Goal: Transaction & Acquisition: Purchase product/service

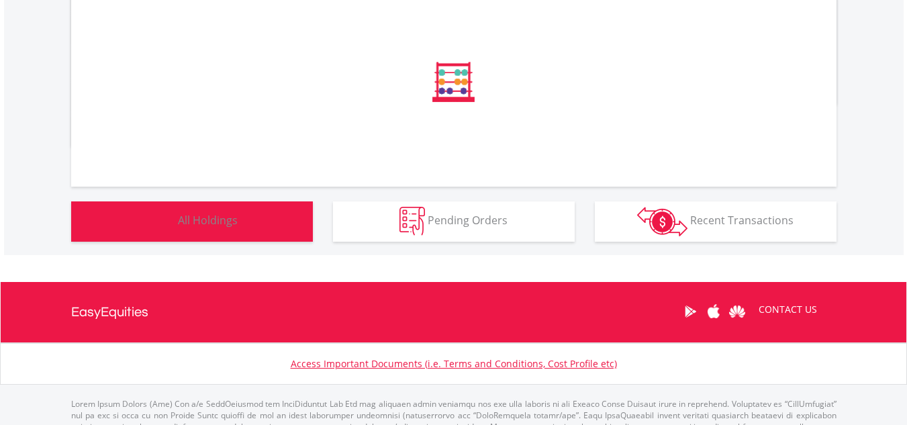
scroll to position [754, 0]
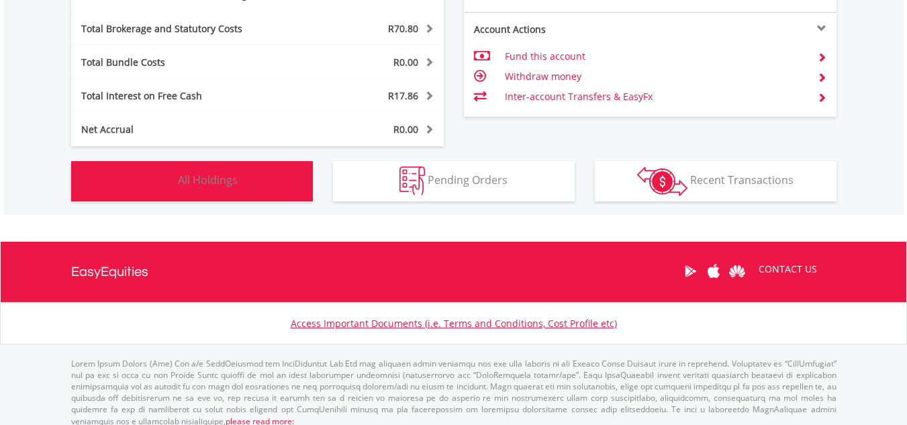
scroll to position [129, 255]
click at [259, 186] on button "Holdings All Holdings" at bounding box center [192, 181] width 242 height 40
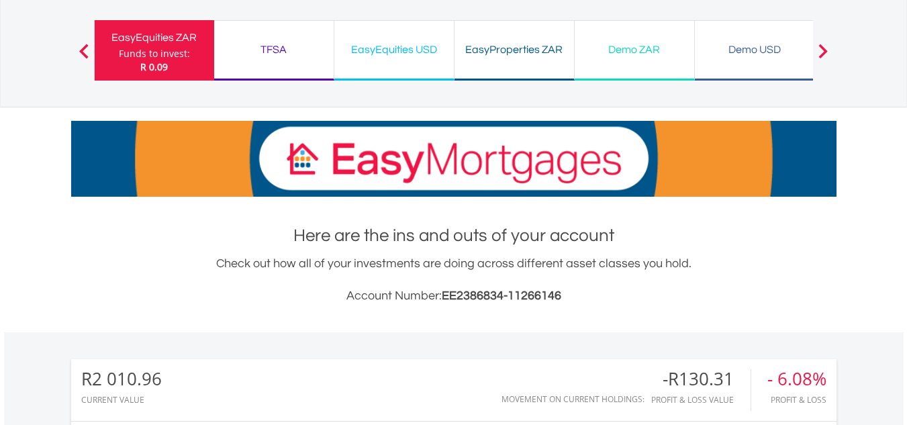
scroll to position [77, 0]
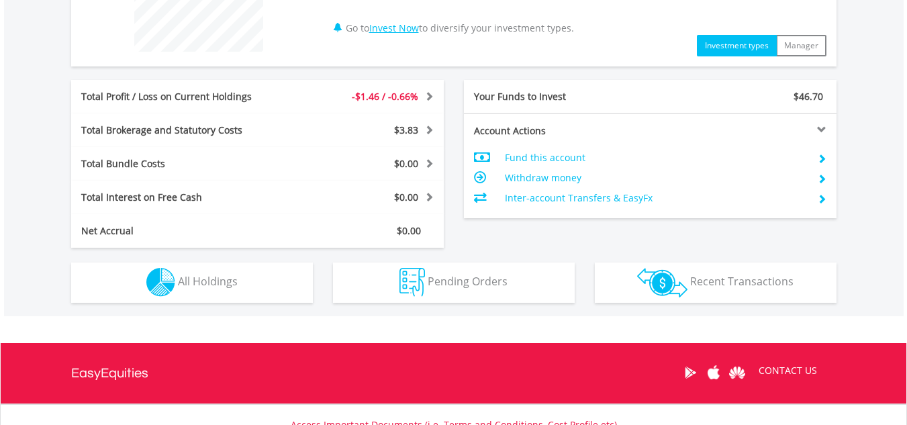
scroll to position [601, 0]
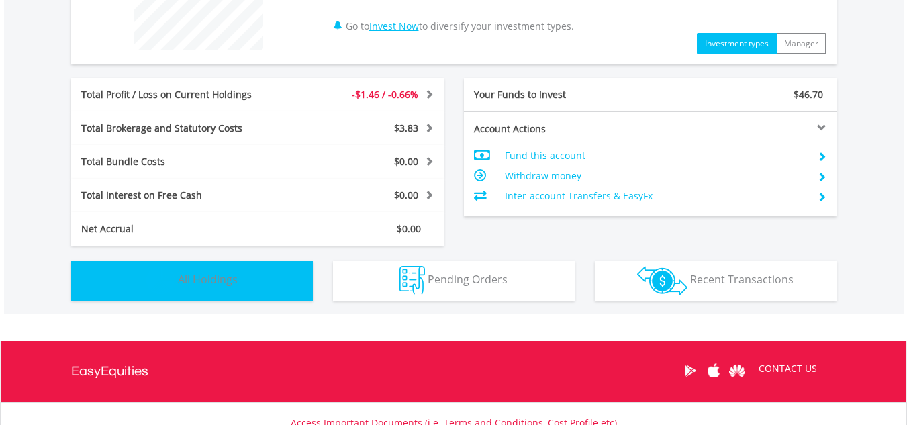
click at [252, 281] on button "Holdings All Holdings" at bounding box center [192, 281] width 242 height 40
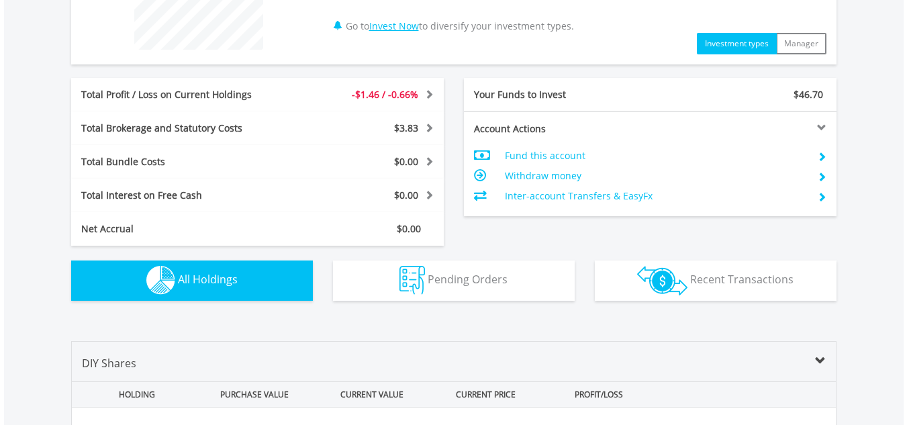
scroll to position [942, 0]
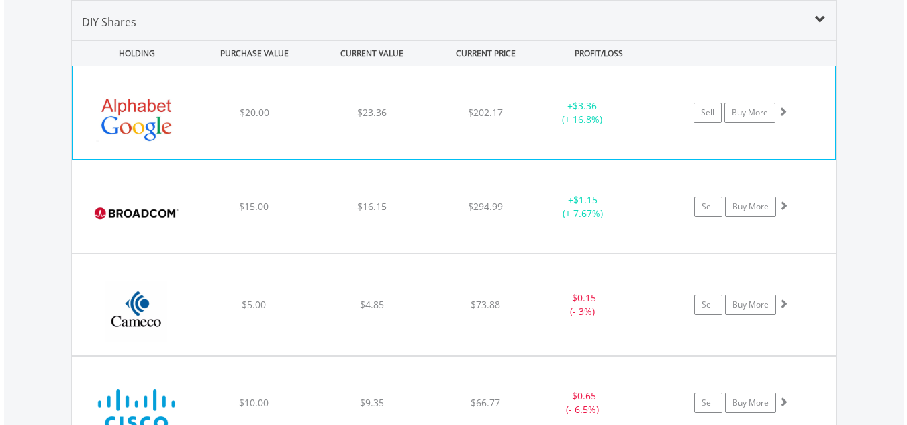
click at [532, 118] on div "+ $3.36 (+ 16.8%)" at bounding box center [582, 112] width 101 height 27
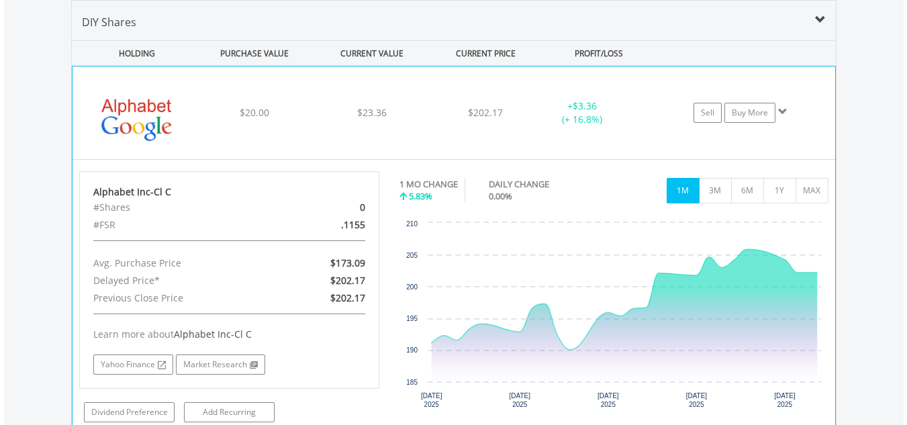
click at [515, 97] on div "﻿ Alphabet Inc-Cl C $20.00 $23.36 $202.17 + $3.36 (+ 16.8%) Sell Buy More" at bounding box center [454, 112] width 763 height 93
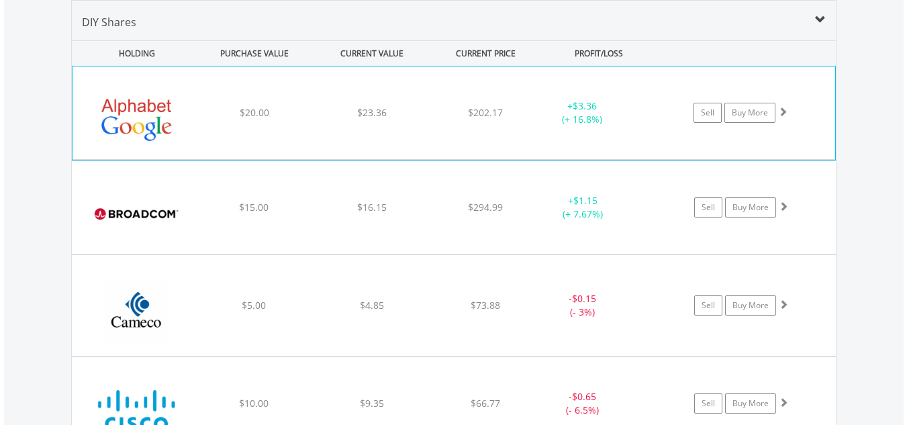
click at [515, 97] on div "﻿ Alphabet Inc-Cl C $20.00 $23.36 $202.17 + $3.36 (+ 16.8%) Sell Buy More" at bounding box center [454, 112] width 763 height 93
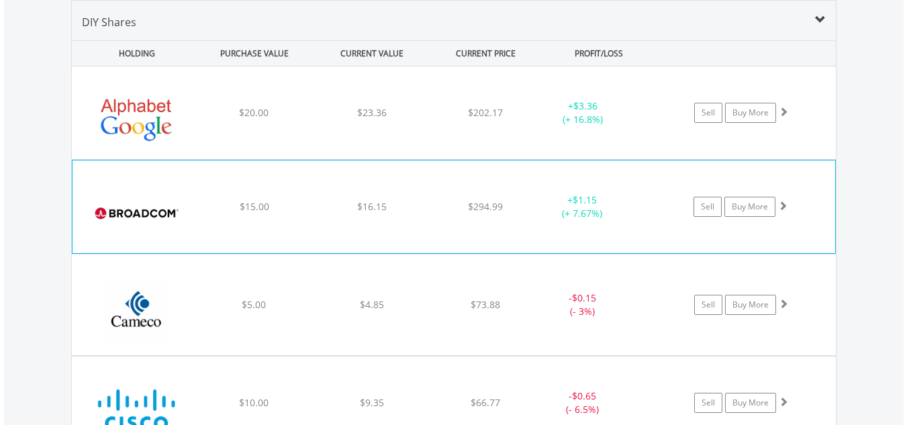
click at [544, 126] on div "+ $1.15 (+ 7.67%)" at bounding box center [582, 112] width 101 height 27
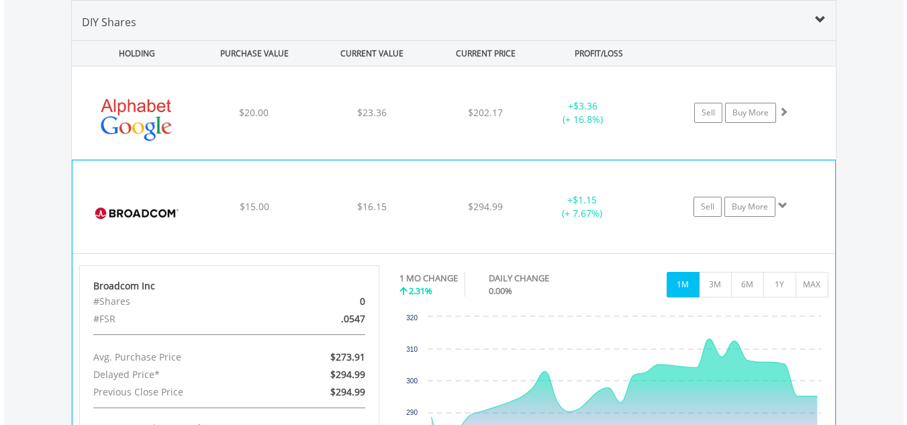
click at [513, 120] on div "$294.99" at bounding box center [485, 112] width 107 height 13
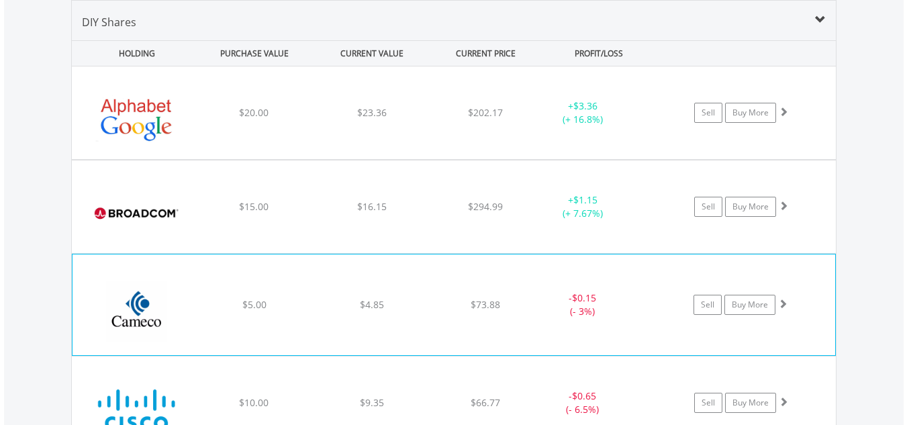
click at [505, 159] on div "﻿ Cameco Corp $5.00 $4.85 $73.88 - $0.15 (- 3%) Sell Buy More" at bounding box center [454, 112] width 764 height 93
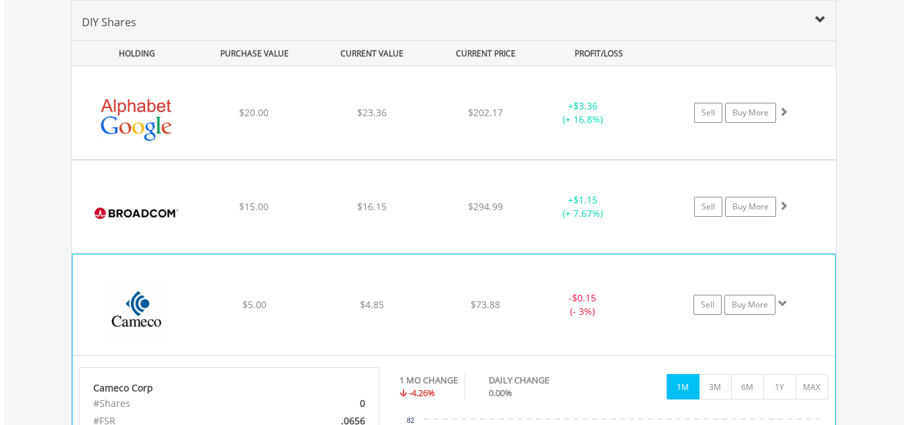
click at [493, 159] on div "﻿ Cameco Corp $5.00 $4.85 $73.88 - $0.15 (- 3%) Sell Buy More" at bounding box center [454, 112] width 764 height 93
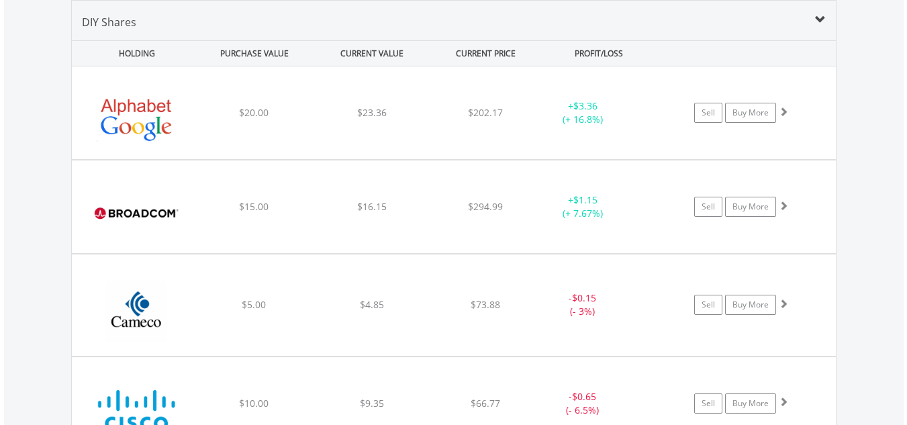
scroll to position [1093, 0]
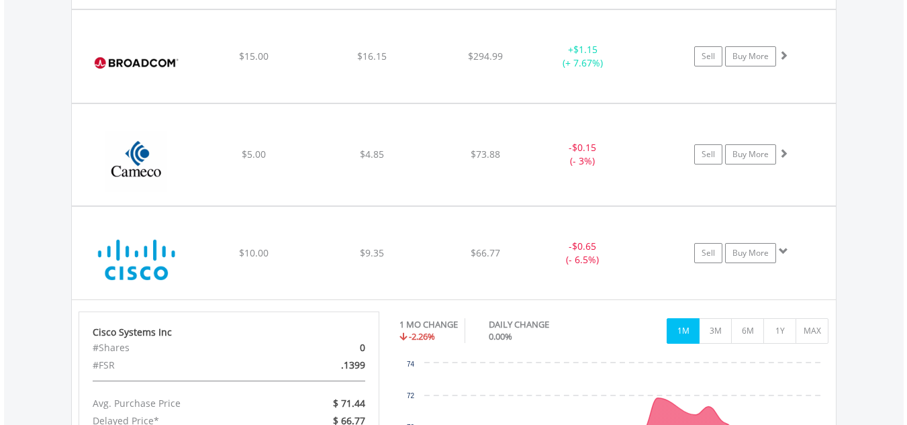
scroll to position [1198, 0]
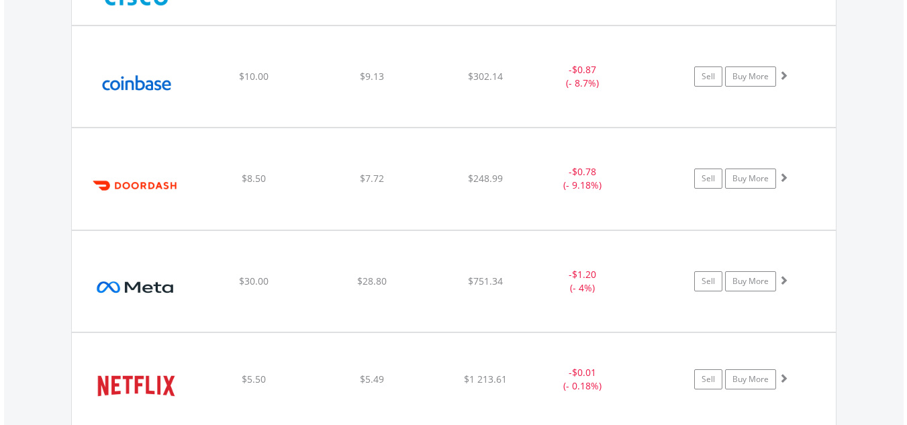
scroll to position [1449, 0]
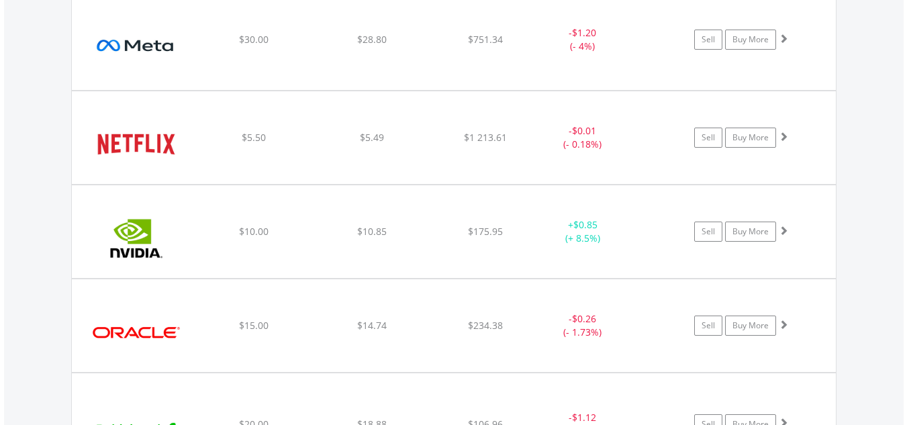
scroll to position [1623, 0]
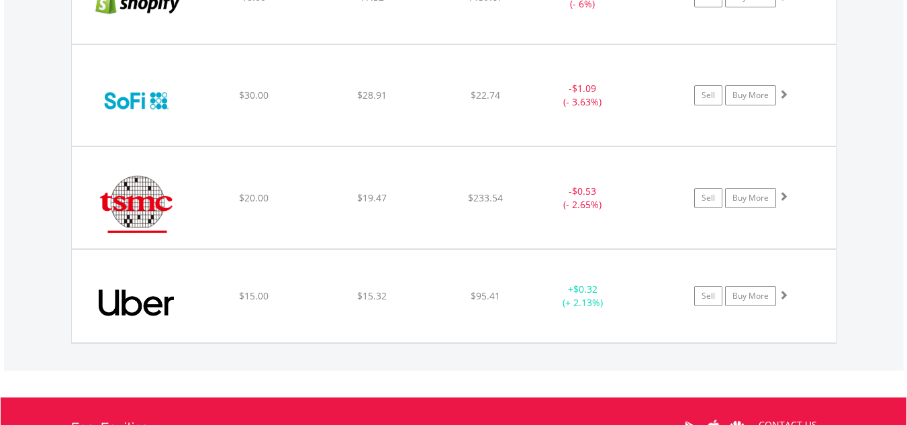
scroll to position [2139, 0]
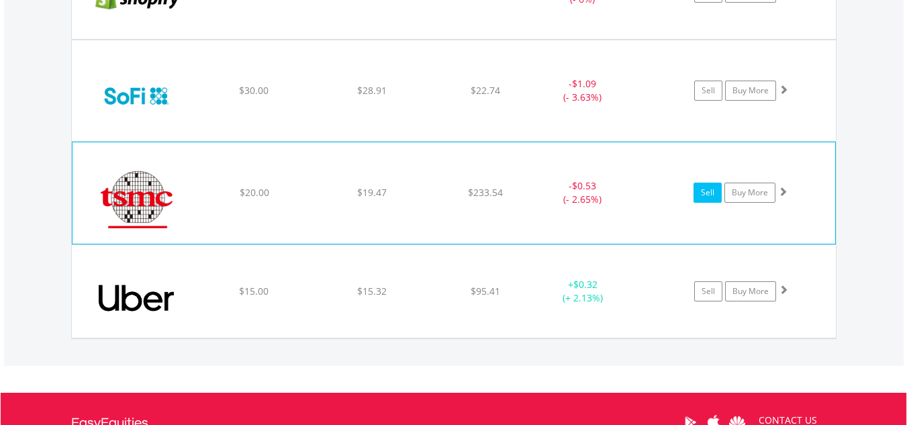
click at [706, 197] on link "Sell" at bounding box center [708, 193] width 28 height 20
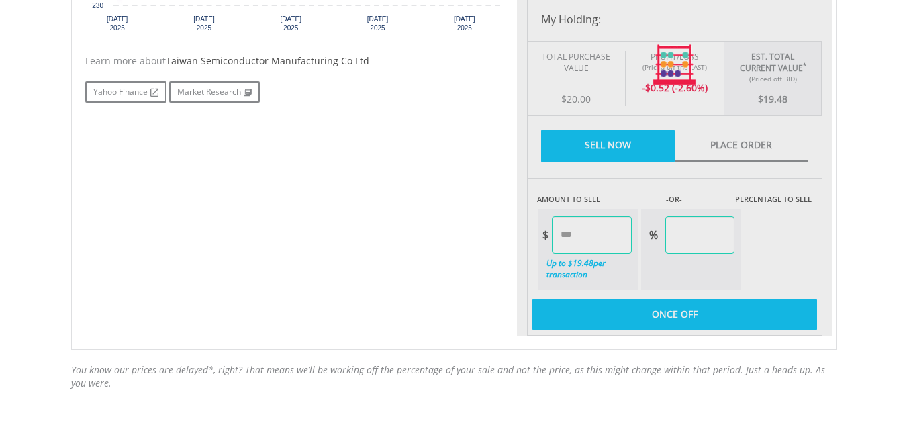
scroll to position [701, 0]
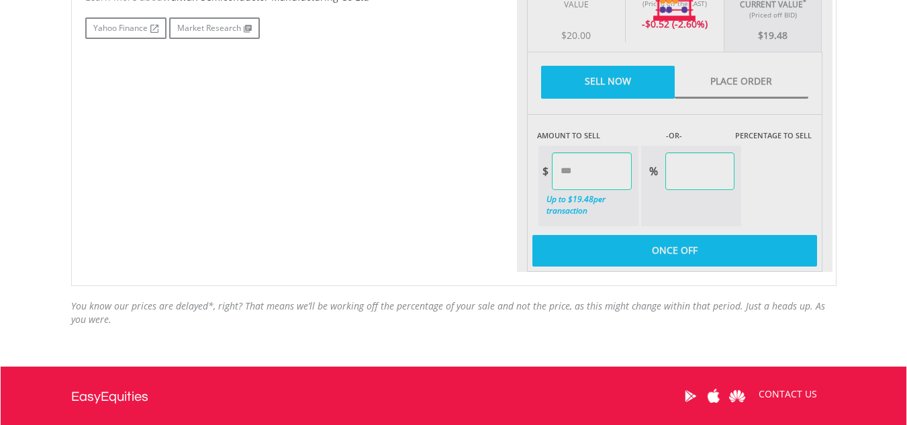
drag, startPoint x: 914, startPoint y: 75, endPoint x: 917, endPoint y: 298, distance: 223.0
type input "*****"
type input "******"
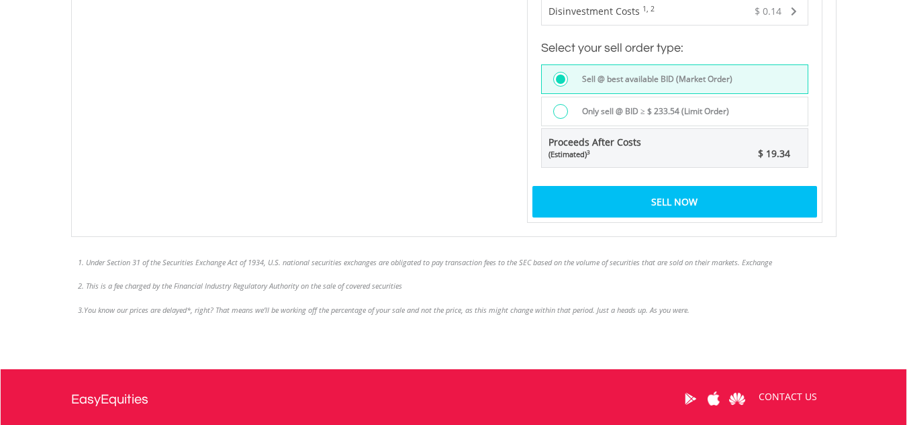
scroll to position [1125, 0]
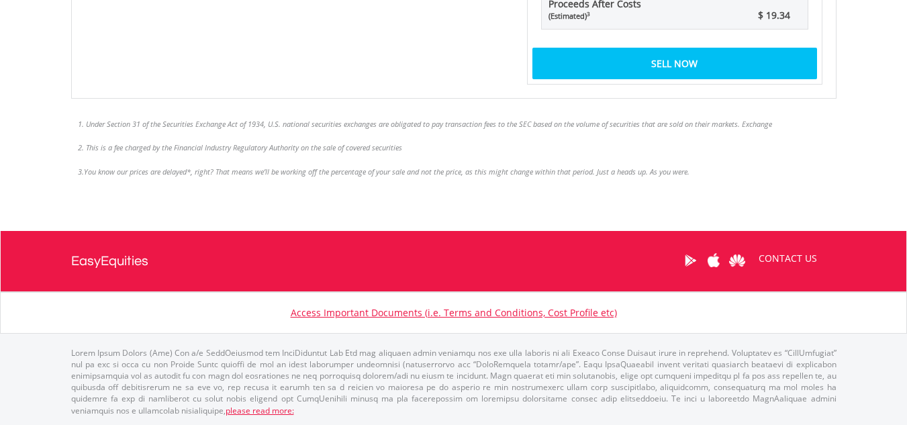
click at [745, 62] on div "Sell Now" at bounding box center [674, 63] width 285 height 31
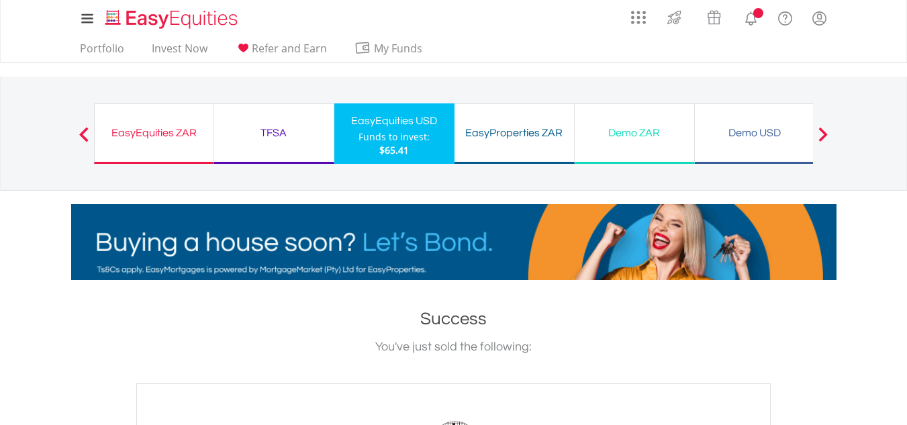
click at [103, 39] on ul "Portfolio Invest Now Refer and Earn My Funds Fund your accounts Withdraw Money …" at bounding box center [255, 50] width 369 height 26
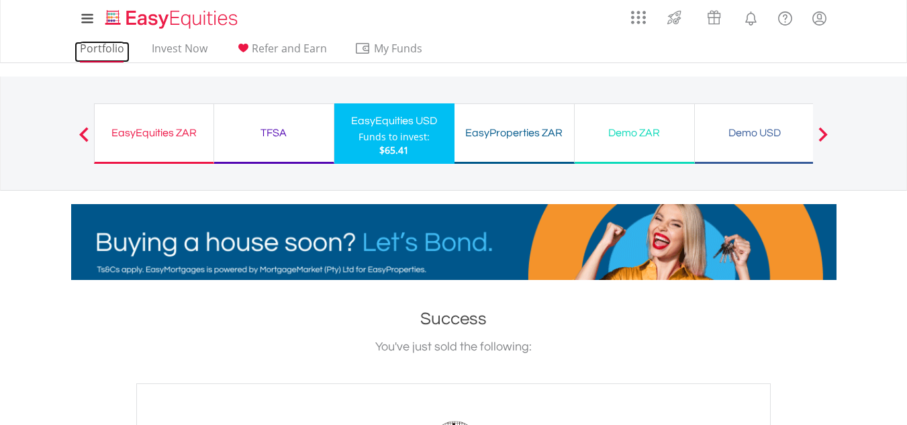
click at [105, 48] on link "Portfolio" at bounding box center [102, 52] width 55 height 21
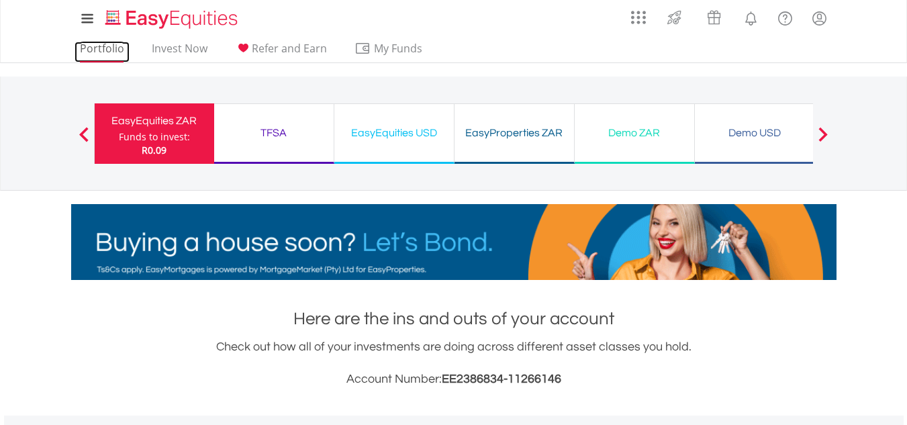
click at [120, 54] on link "Portfolio" at bounding box center [102, 52] width 55 height 21
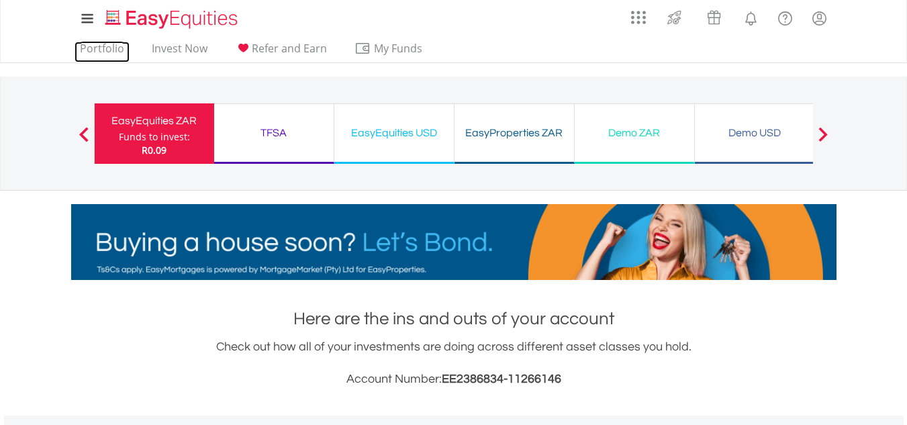
scroll to position [129, 255]
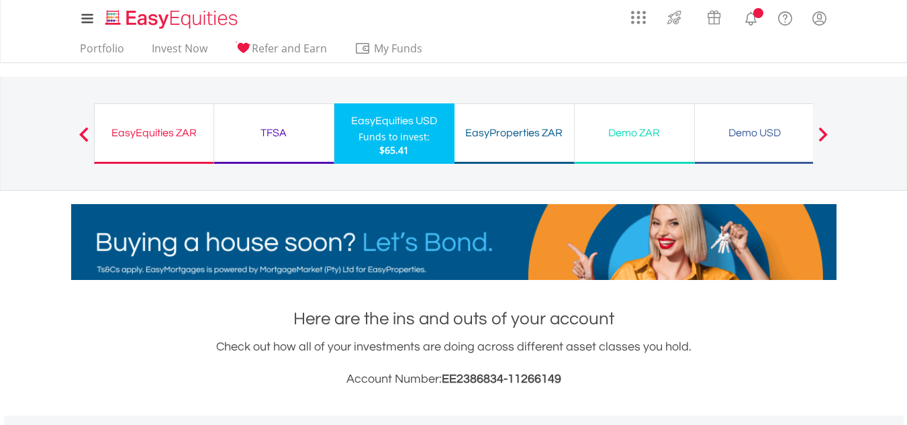
click at [906, 86] on nav "Previous EasyEquities ZAR Funds to invest: $65.41 TFSA Funds to invest: $65.41 …" at bounding box center [453, 134] width 907 height 114
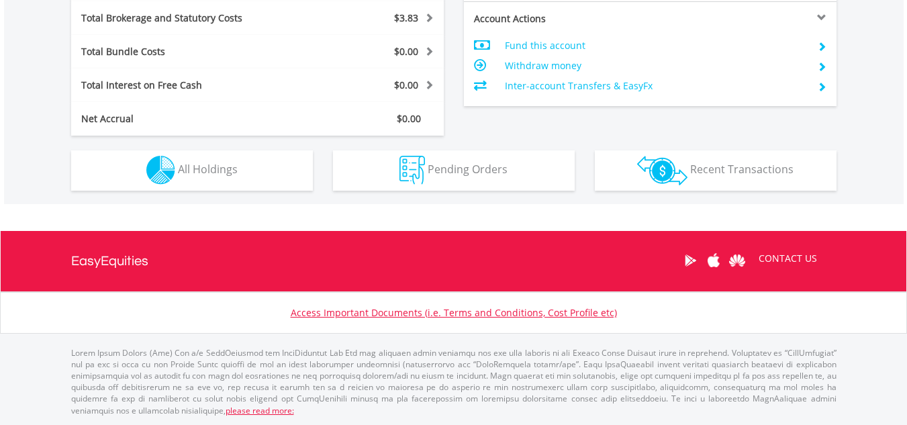
scroll to position [129, 255]
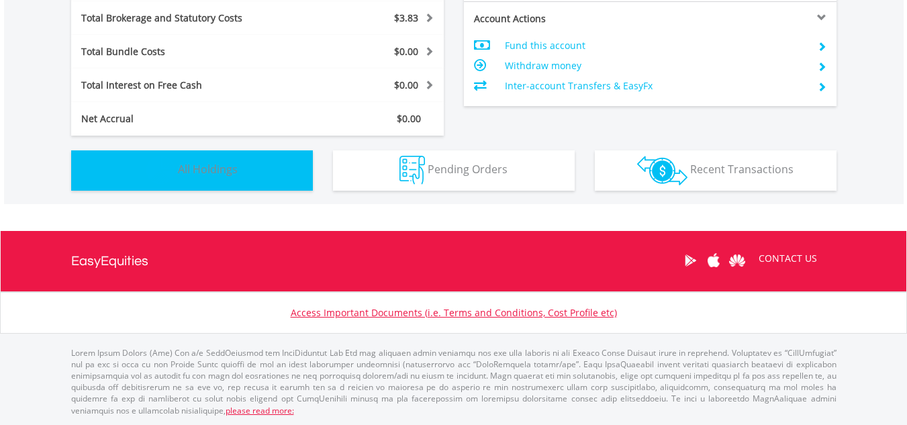
click at [281, 180] on button "Holdings All Holdings" at bounding box center [192, 170] width 242 height 40
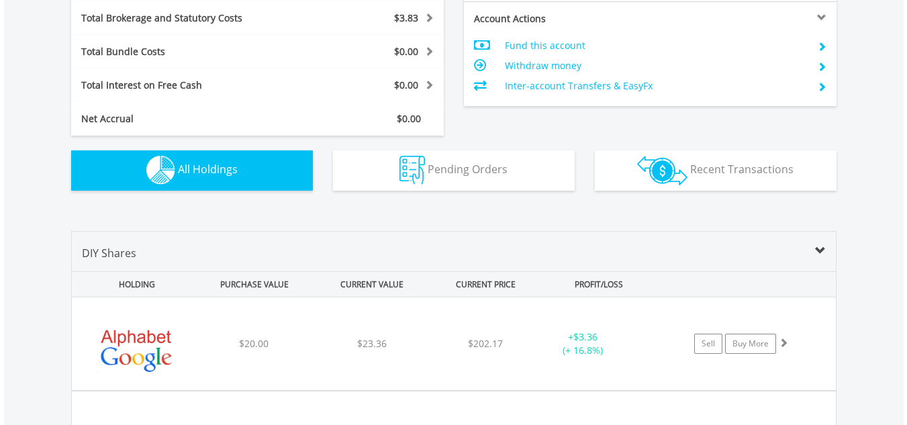
scroll to position [942, 0]
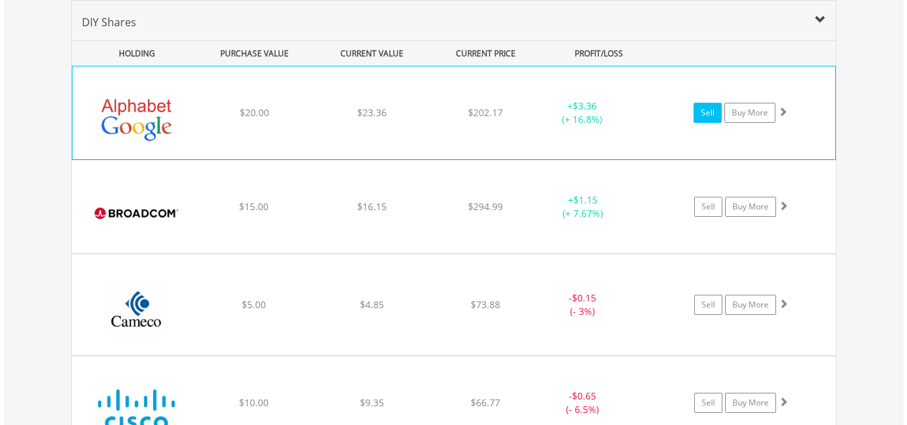
click at [707, 120] on link "Sell" at bounding box center [708, 113] width 28 height 20
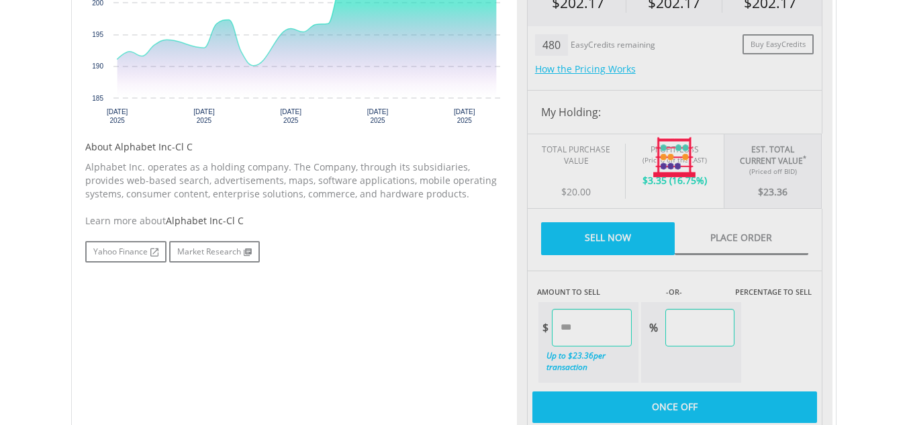
scroll to position [650, 0]
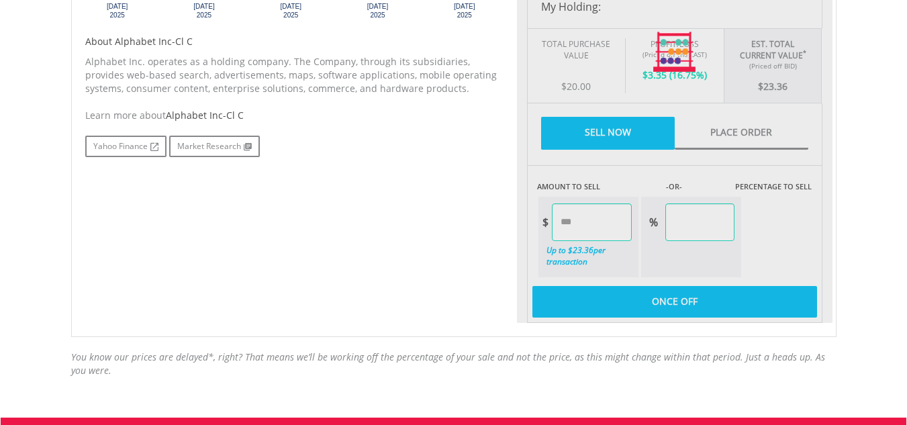
type input "*****"
type input "******"
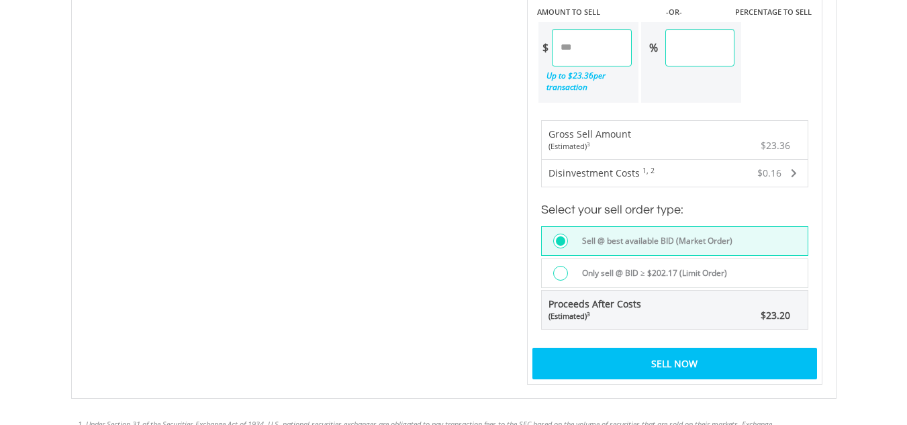
scroll to position [1125, 0]
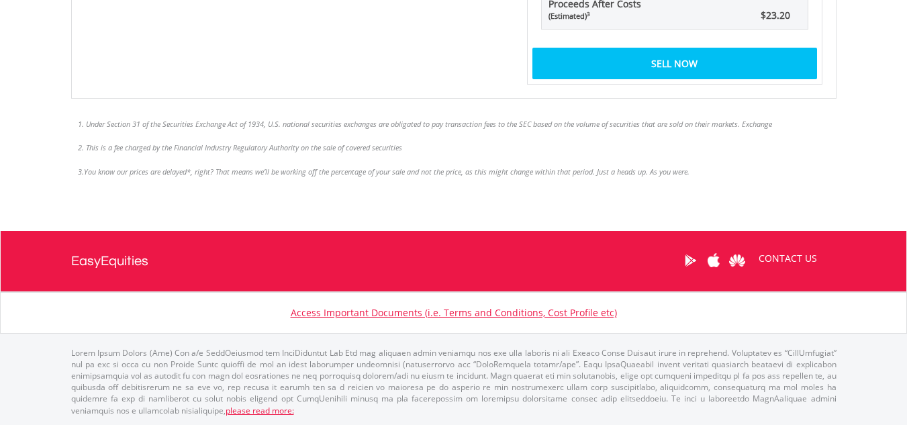
click at [671, 64] on div "Sell Now" at bounding box center [674, 63] width 285 height 31
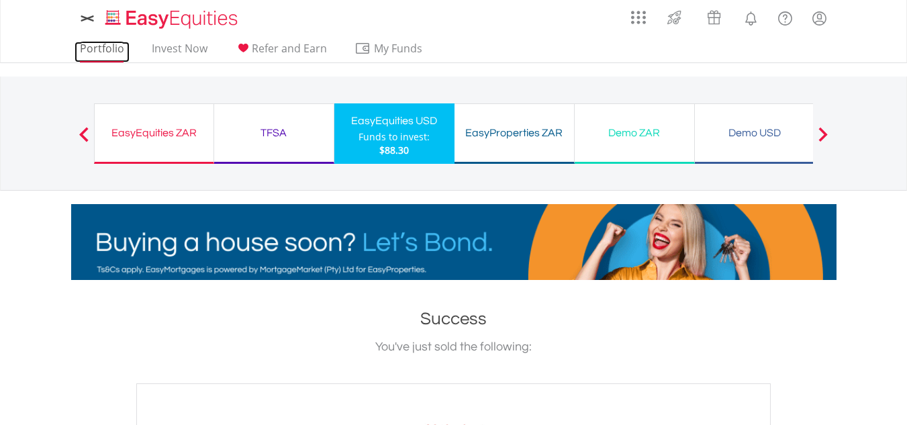
click at [101, 48] on link "Portfolio" at bounding box center [102, 52] width 55 height 21
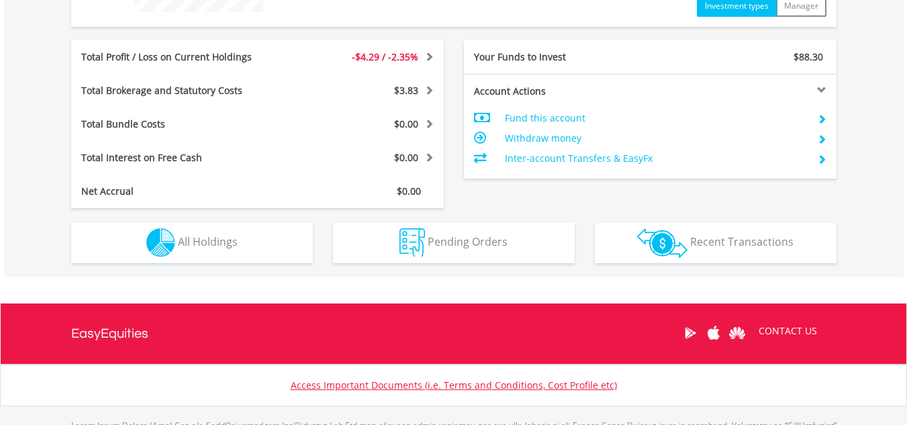
scroll to position [705, 0]
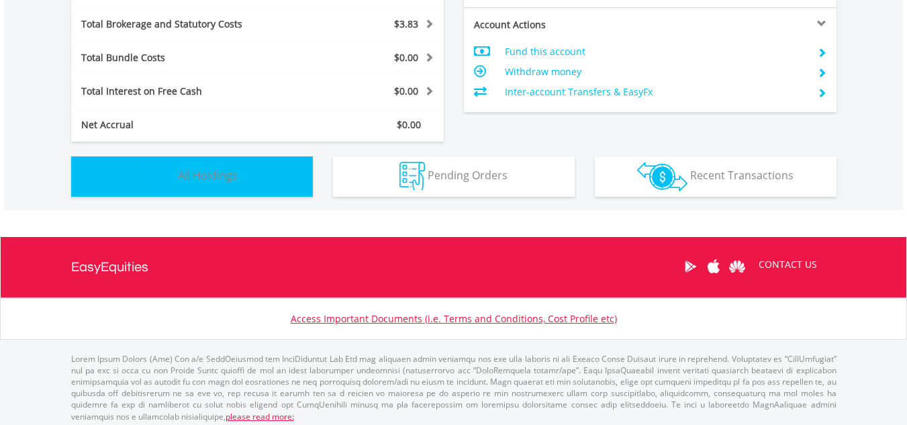
click at [172, 156] on button "Holdings All Holdings" at bounding box center [192, 176] width 242 height 40
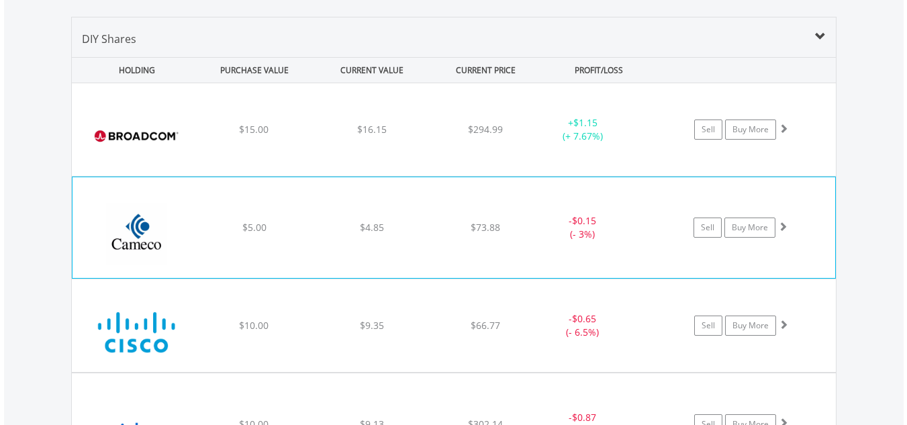
scroll to position [942, 0]
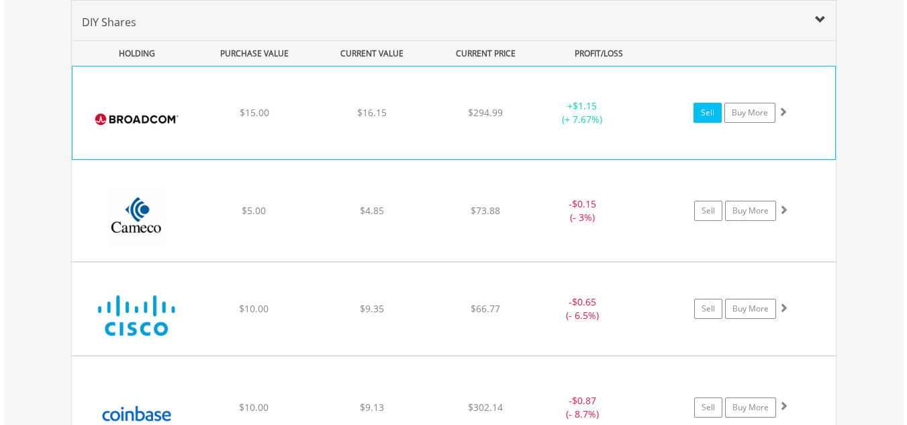
click at [709, 115] on link "Sell" at bounding box center [708, 113] width 28 height 20
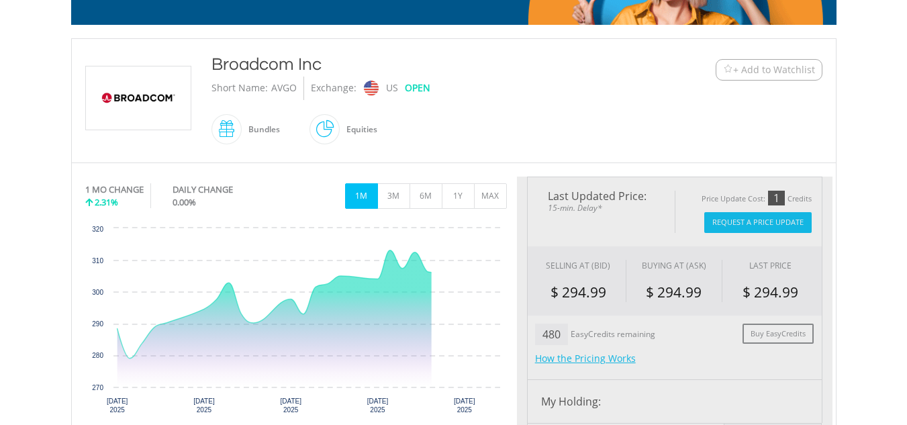
scroll to position [336, 0]
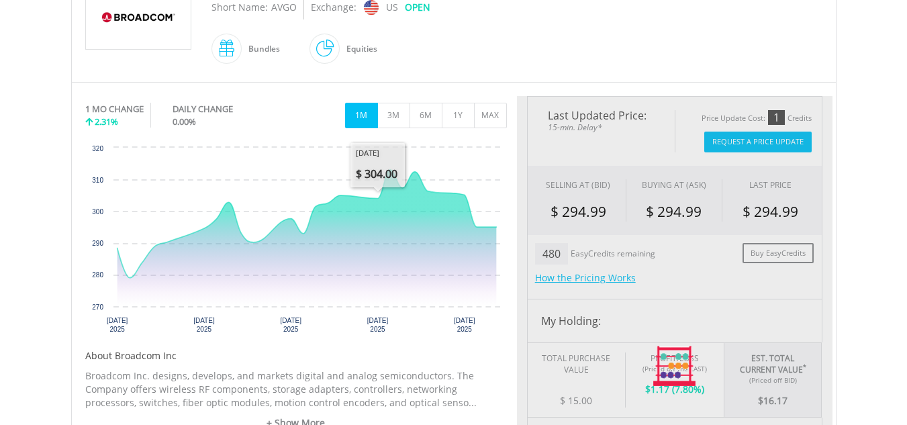
type input "*****"
type input "******"
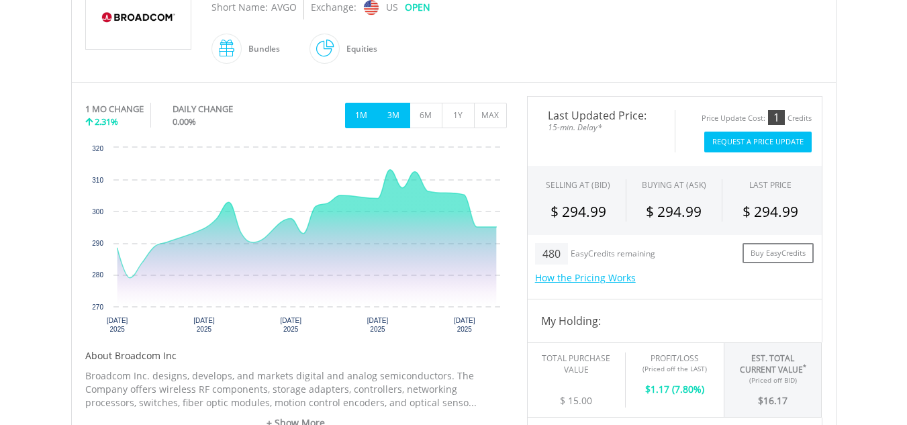
click at [391, 113] on button "3M" at bounding box center [393, 116] width 33 height 26
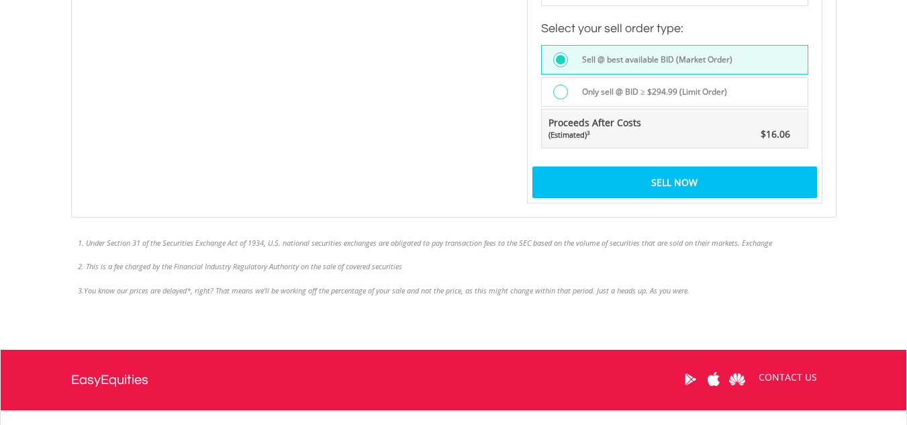
scroll to position [1027, 0]
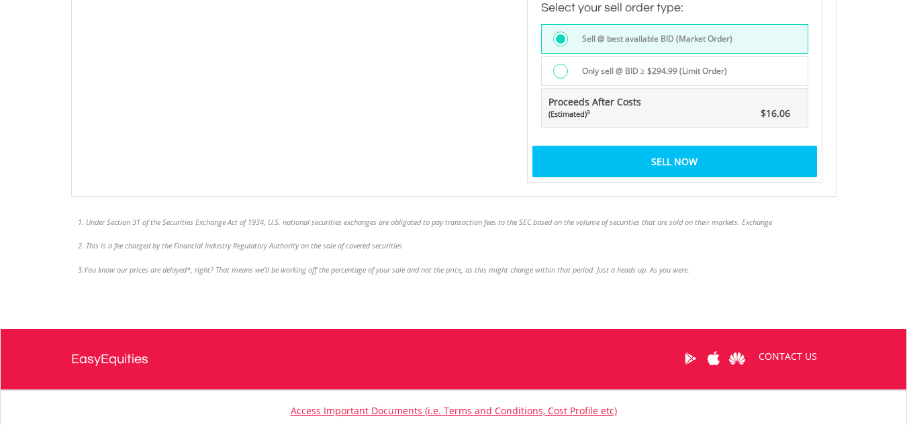
click at [612, 162] on div "Sell Now" at bounding box center [674, 161] width 285 height 31
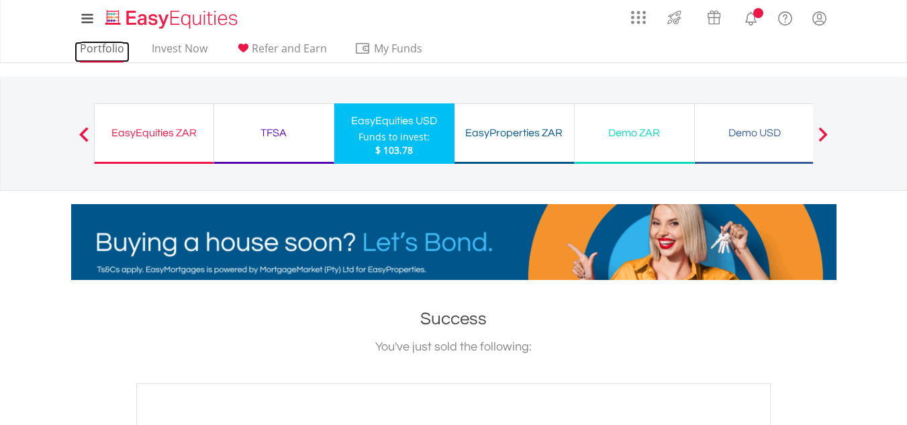
click at [99, 51] on link "Portfolio" at bounding box center [102, 52] width 55 height 21
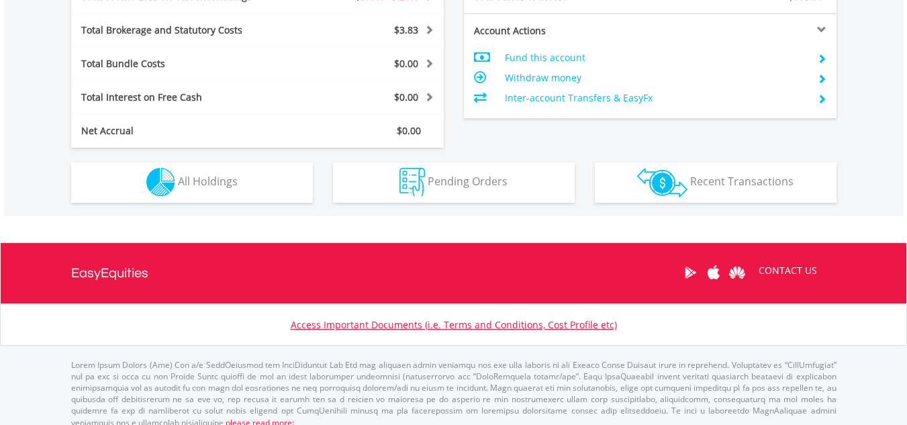
scroll to position [129, 255]
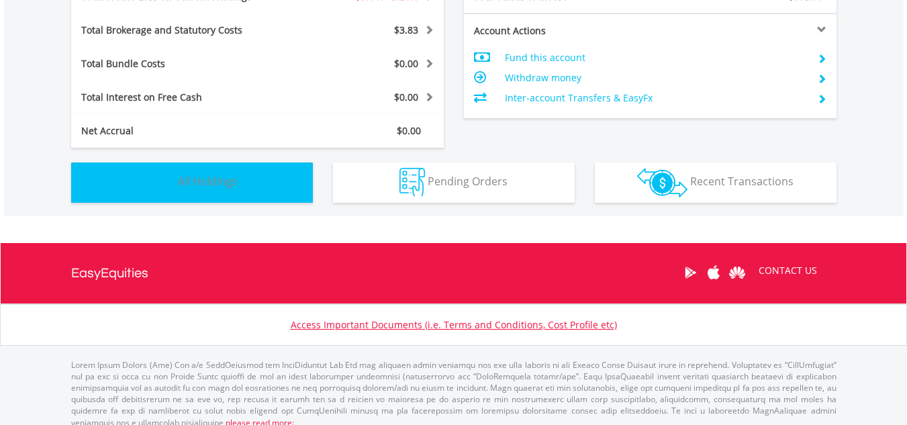
click at [244, 177] on button "Holdings All Holdings" at bounding box center [192, 183] width 242 height 40
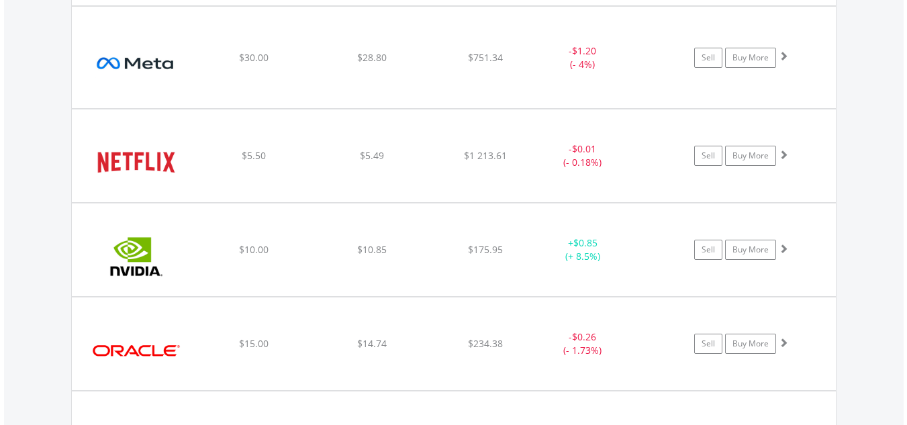
scroll to position [1398, 0]
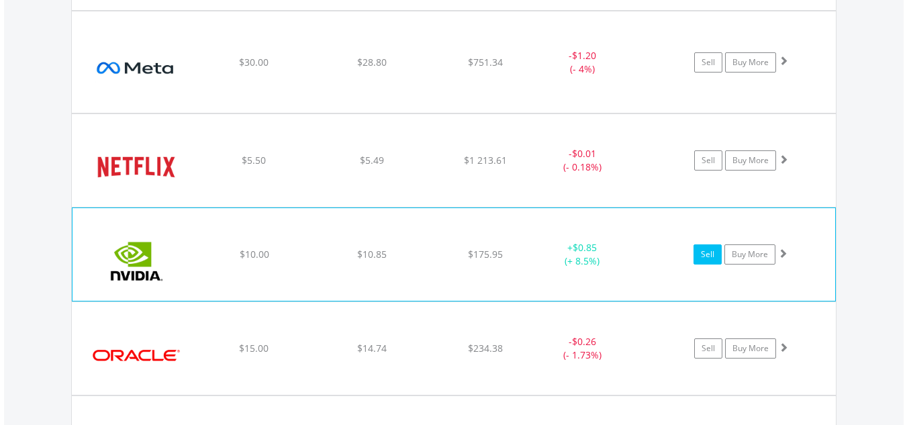
click at [700, 259] on link "Sell" at bounding box center [708, 254] width 28 height 20
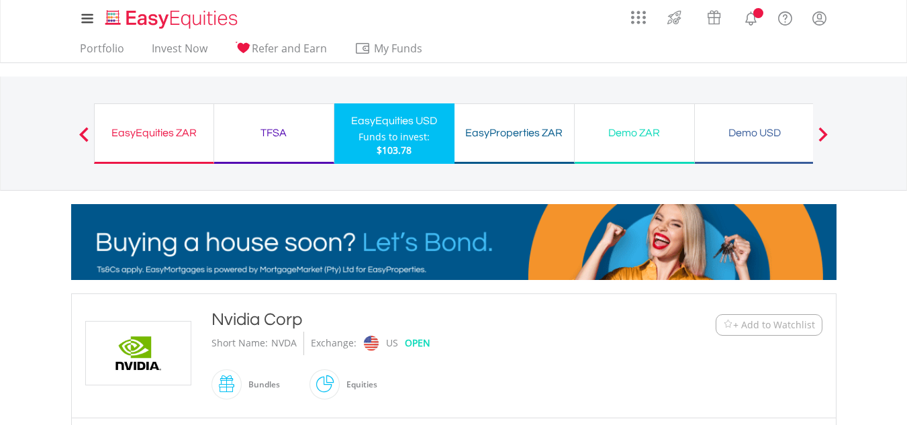
scroll to position [688, 0]
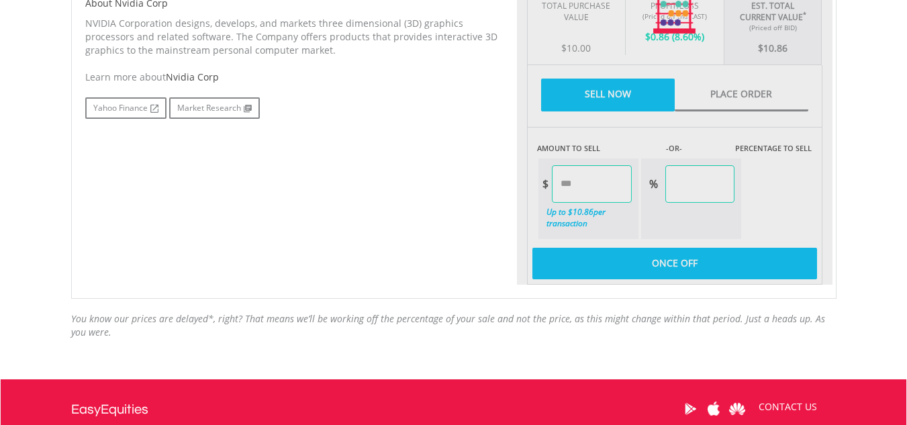
type input "*****"
type input "******"
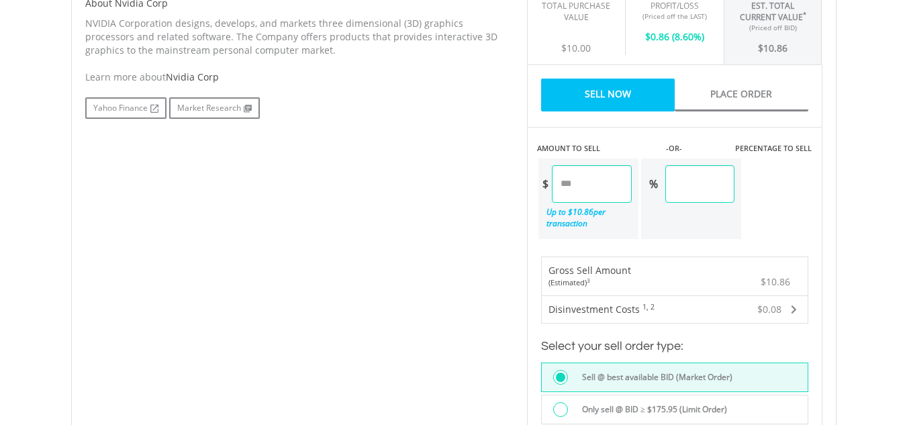
scroll to position [1125, 0]
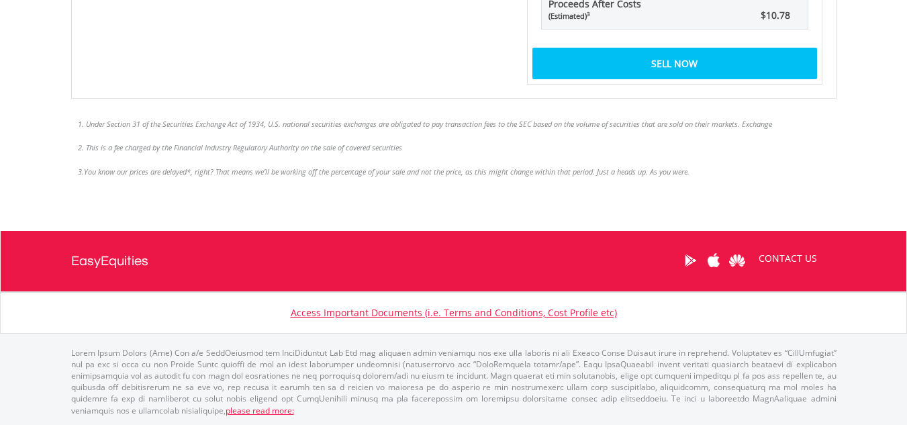
click at [641, 49] on div "Sell Now" at bounding box center [674, 63] width 285 height 31
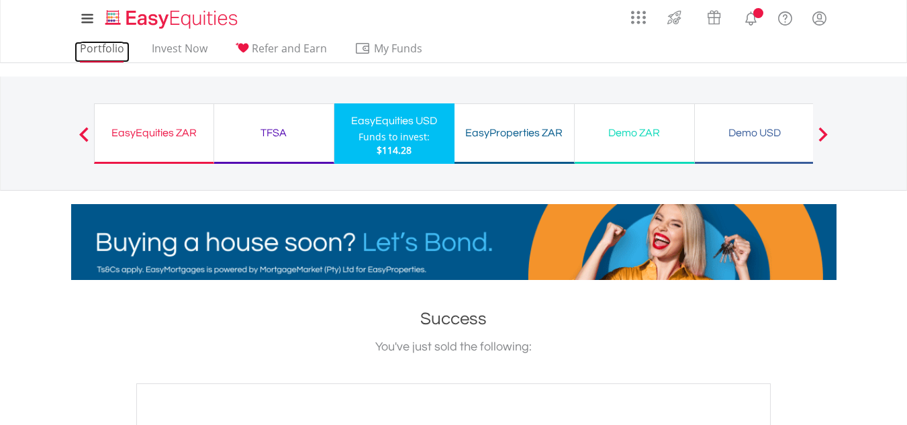
click at [110, 44] on link "Portfolio" at bounding box center [102, 52] width 55 height 21
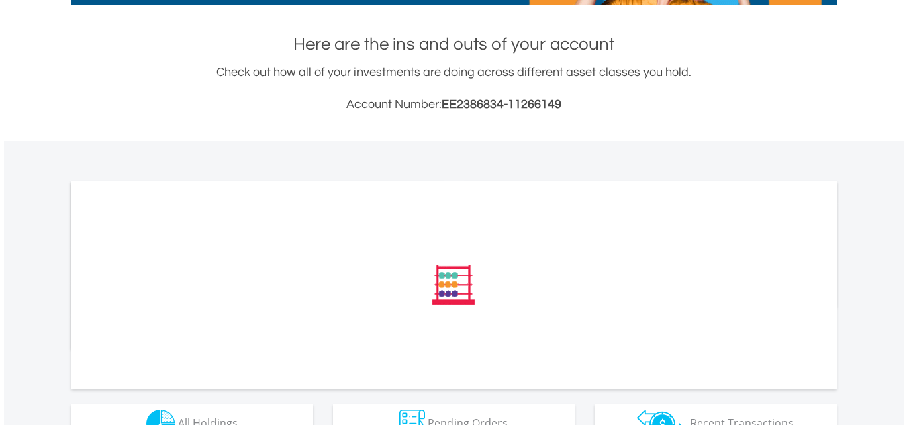
scroll to position [299, 0]
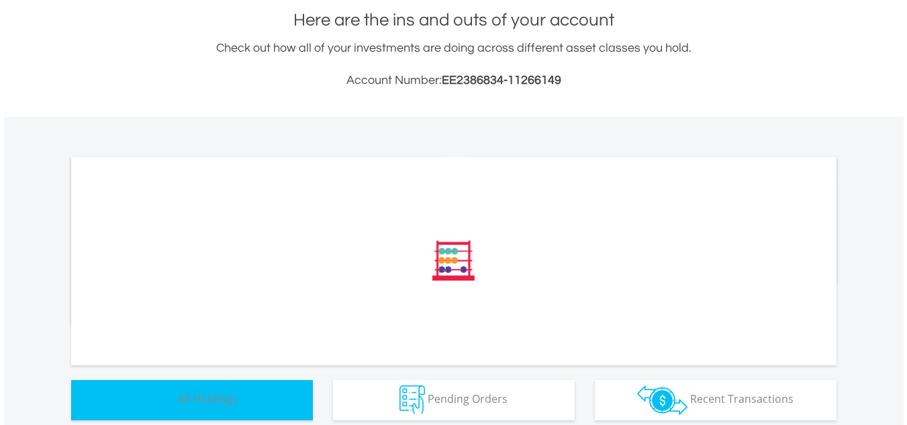
click at [181, 402] on span "All Holdings" at bounding box center [208, 398] width 60 height 15
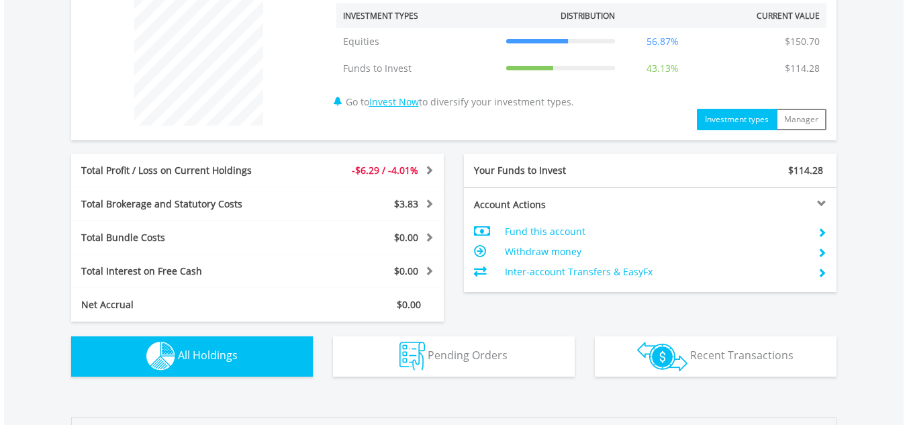
scroll to position [0, 0]
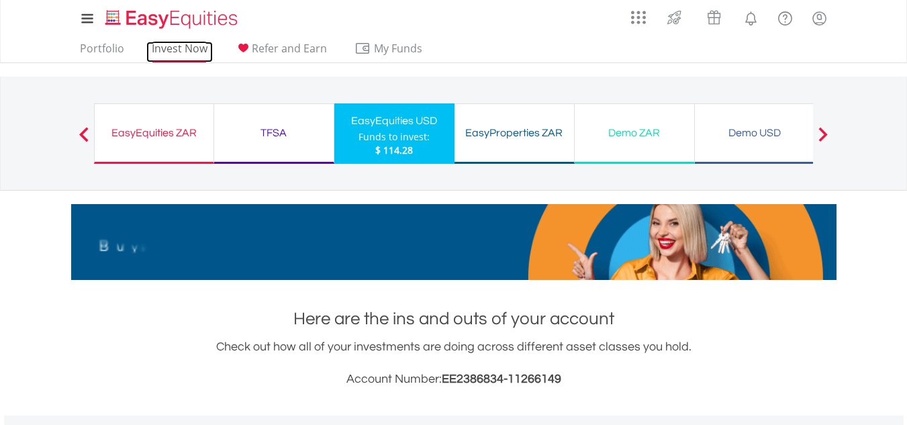
click at [163, 56] on link "Invest Now" at bounding box center [179, 52] width 66 height 21
